Goal: Register for event/course

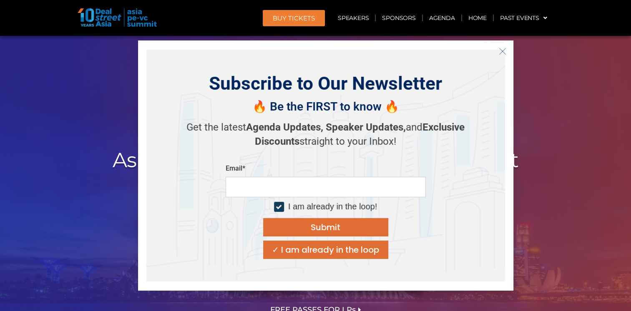
click at [504, 51] on icon "Close" at bounding box center [503, 52] width 8 height 8
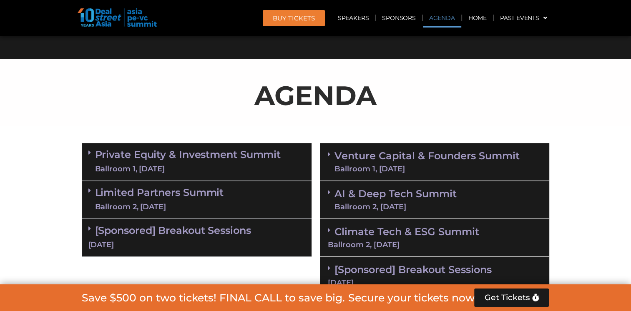
scroll to position [459, 0]
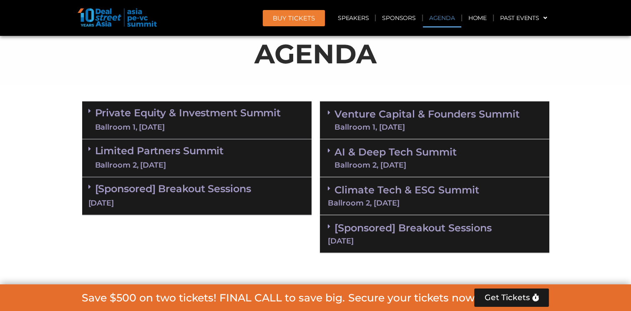
click at [332, 114] on span at bounding box center [331, 112] width 7 height 7
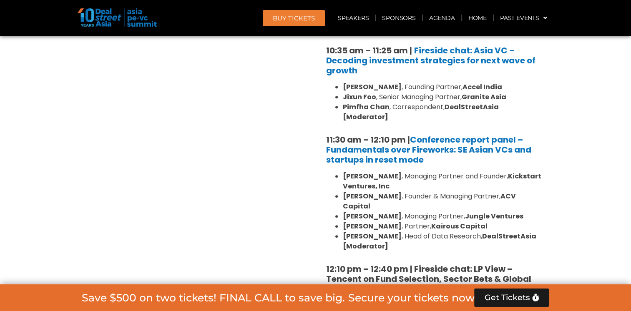
scroll to position [793, 0]
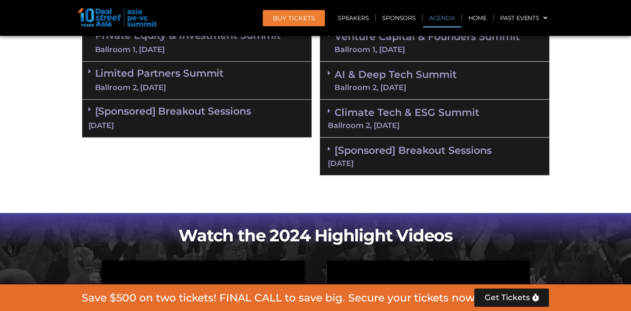
scroll to position [488, 0]
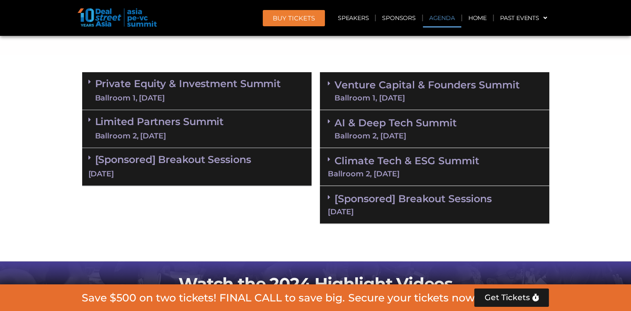
click at [334, 157] on span at bounding box center [331, 159] width 7 height 7
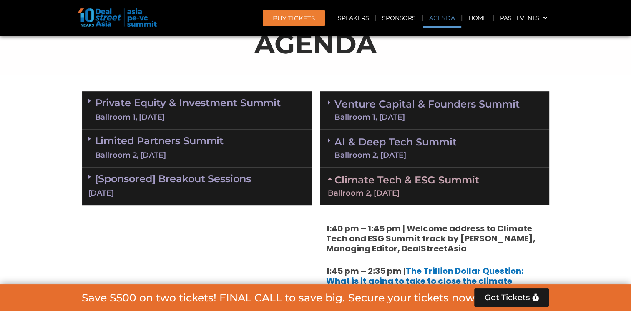
scroll to position [469, 0]
click at [330, 138] on icon at bounding box center [329, 140] width 3 height 7
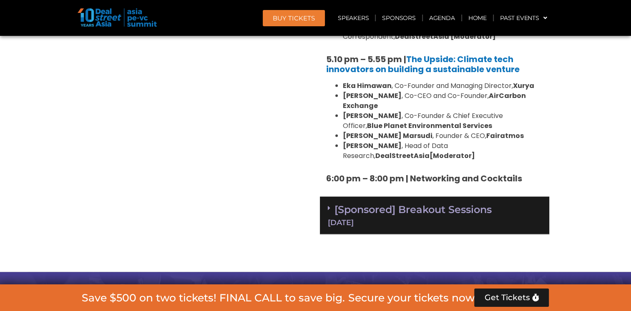
scroll to position [1636, 0]
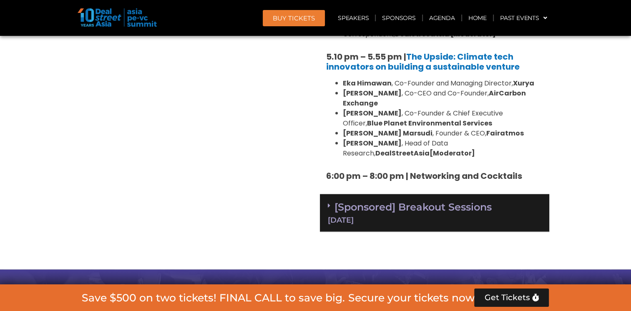
click at [330, 202] on icon at bounding box center [329, 205] width 3 height 7
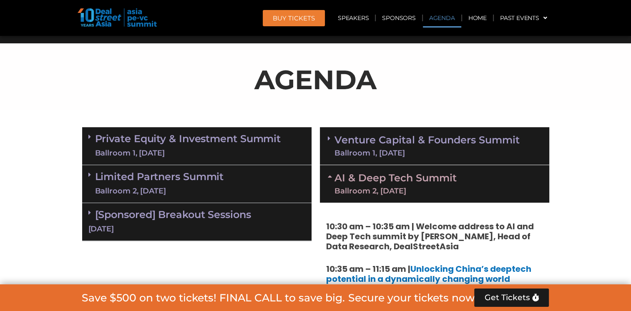
scroll to position [432, 0]
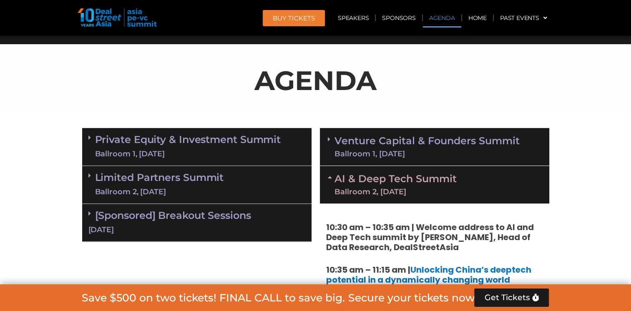
click at [334, 134] on div "Venture Capital & Founders​ Summit Ballroom 1, [DATE]" at bounding box center [434, 147] width 229 height 38
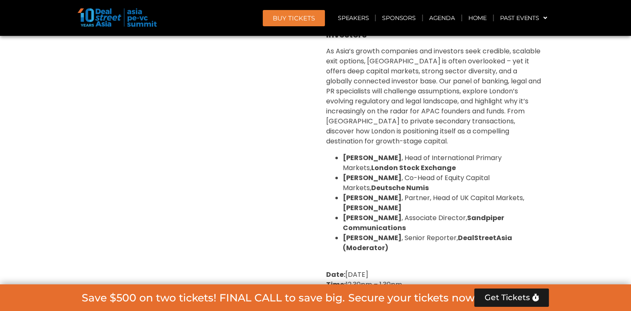
scroll to position [2994, 0]
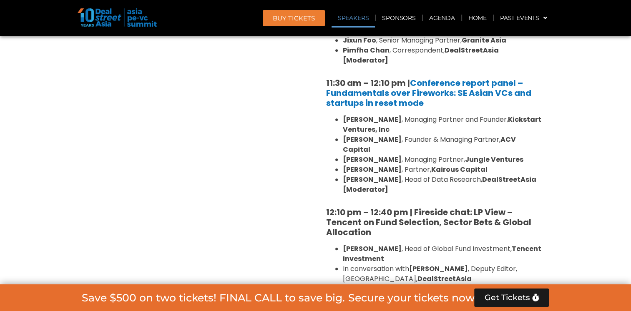
scroll to position [835, 0]
